Goal: Navigation & Orientation: Find specific page/section

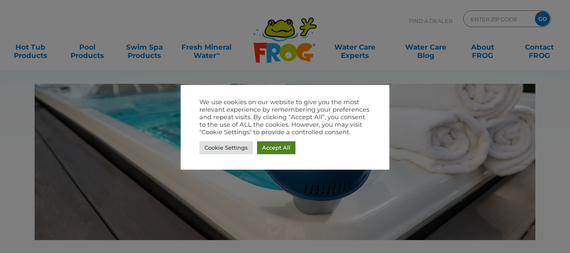
click at [265, 147] on link "Accept All" at bounding box center [276, 148] width 38 height 13
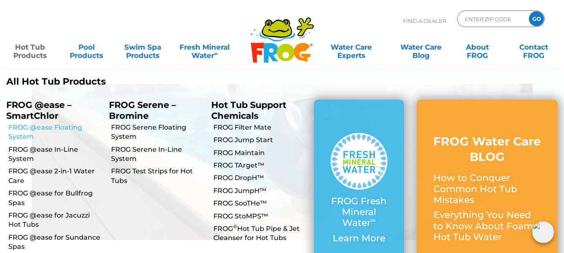
click at [69, 126] on link "FROG @ease Floating System" at bounding box center [55, 132] width 94 height 19
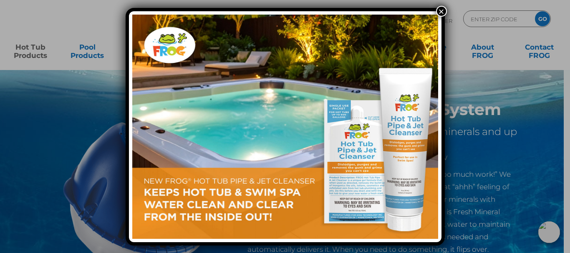
click at [438, 11] on button "×" at bounding box center [441, 11] width 11 height 11
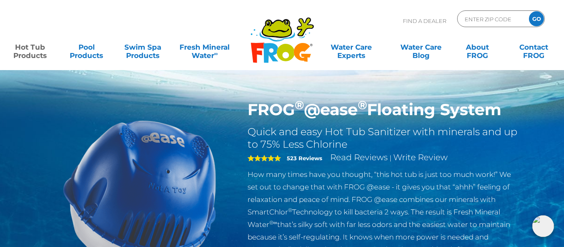
click at [478, 10] on div ".st130{clip-path:url(#SVGID_2_);fill-rule:evenodd;clip-rule:evenodd;fill:#C3CC0…" at bounding box center [281, 35] width 547 height 70
click at [483, 18] on input "Zip Code Form" at bounding box center [492, 19] width 56 height 12
type input "73527"
click at [534, 13] on input "GO" at bounding box center [536, 18] width 15 height 15
click at [536, 20] on input "GO" at bounding box center [536, 18] width 15 height 15
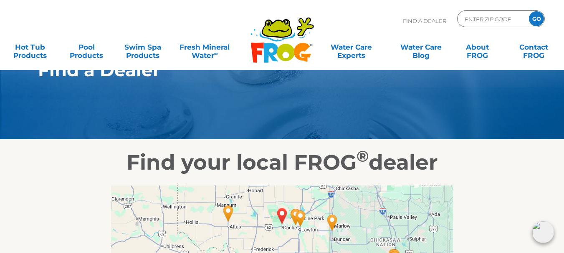
drag, startPoint x: 379, startPoint y: 105, endPoint x: 386, endPoint y: 119, distance: 15.7
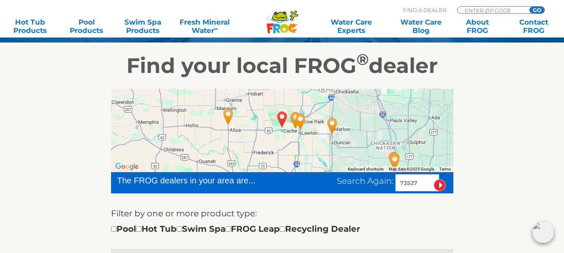
scroll to position [129, 0]
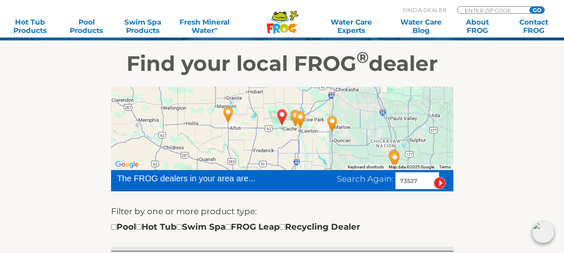
click at [283, 119] on img "CACHE, OK 73527" at bounding box center [282, 117] width 26 height 29
click at [283, 113] on img "CACHE, OK 73527" at bounding box center [282, 117] width 26 height 29
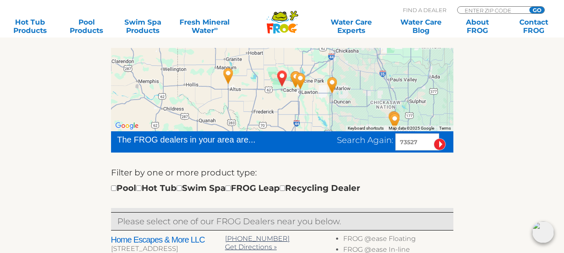
scroll to position [167, 0]
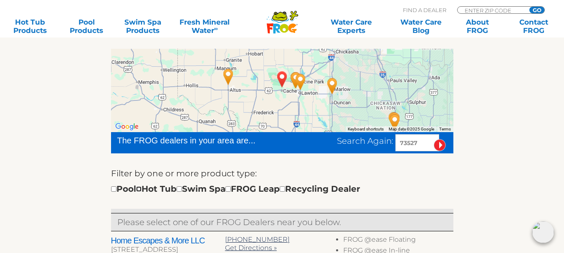
click at [142, 189] on input "checkbox" at bounding box center [138, 189] width 5 height 5
checkbox input "true"
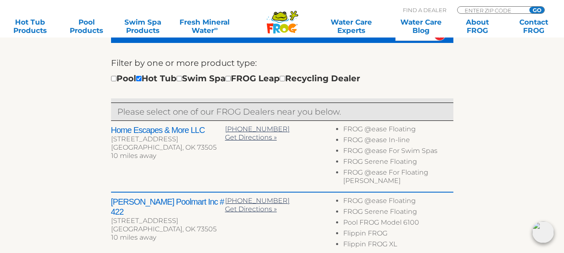
scroll to position [294, 0]
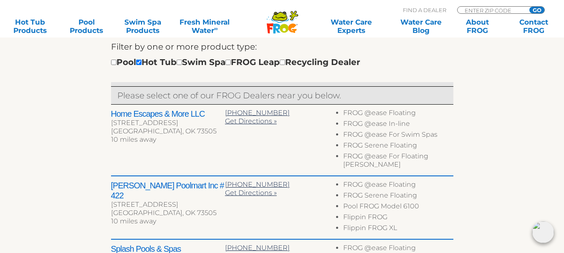
click at [202, 115] on h2 "Home Escapes & More LLC" at bounding box center [168, 114] width 114 height 10
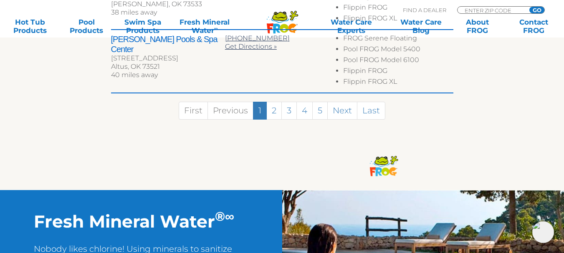
scroll to position [619, 0]
